Goal: Task Accomplishment & Management: Manage account settings

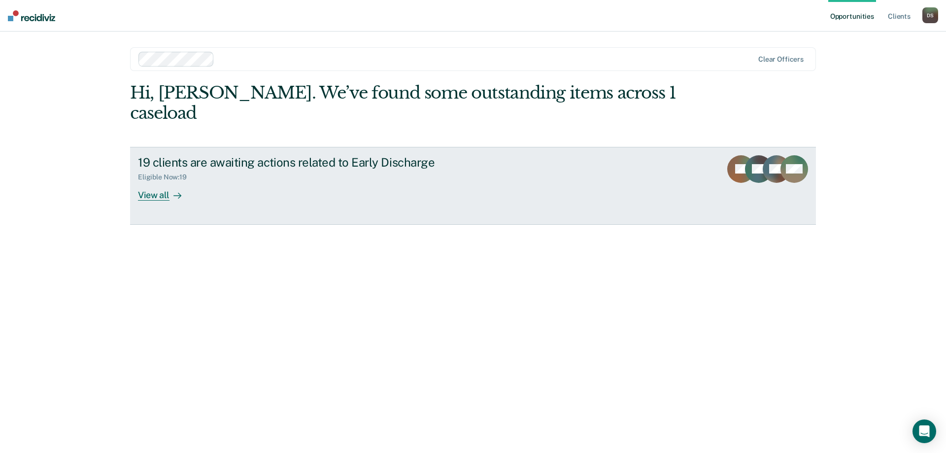
click at [160, 182] on link "19 clients are awaiting actions related to Early Discharge Eligible Now : 19 Vi…" at bounding box center [473, 186] width 686 height 78
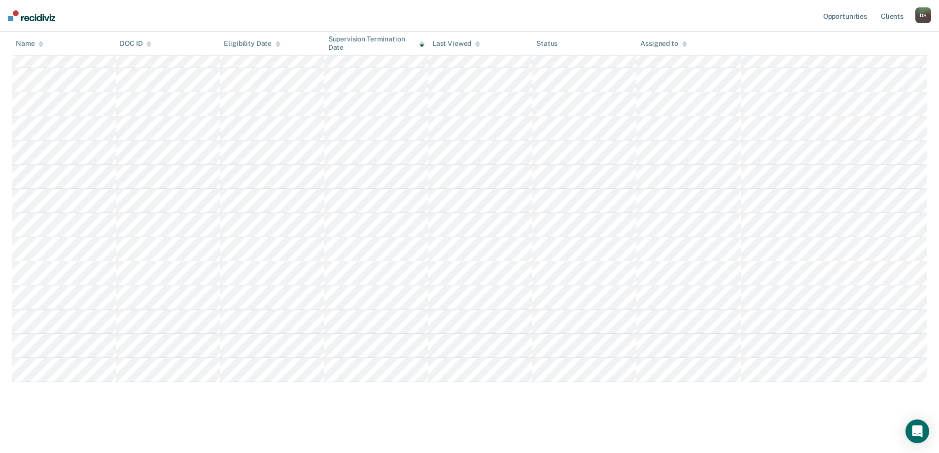
scroll to position [65, 0]
